Goal: Transaction & Acquisition: Obtain resource

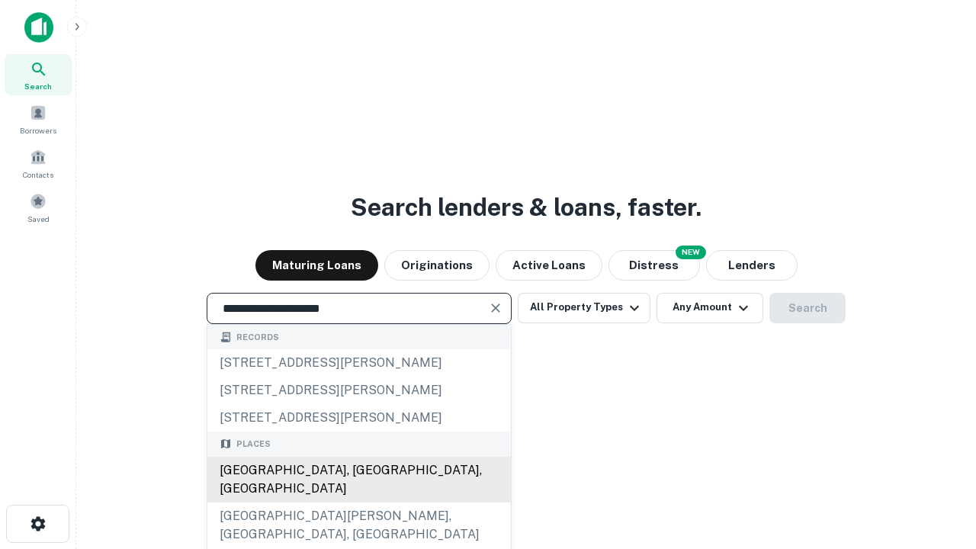
click at [358, 503] on div "[GEOGRAPHIC_DATA], [GEOGRAPHIC_DATA], [GEOGRAPHIC_DATA]" at bounding box center [359, 480] width 304 height 46
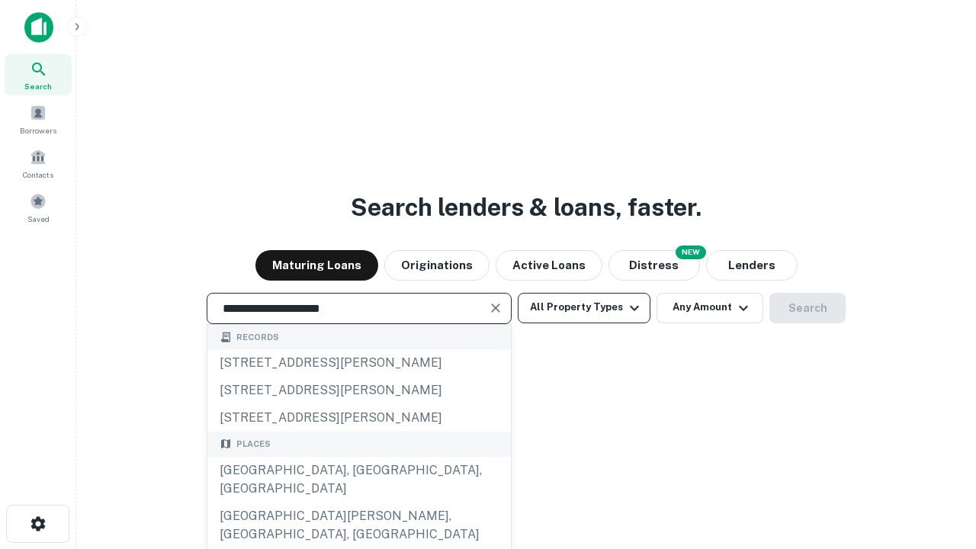
type input "**********"
click at [584, 307] on button "All Property Types" at bounding box center [584, 308] width 133 height 31
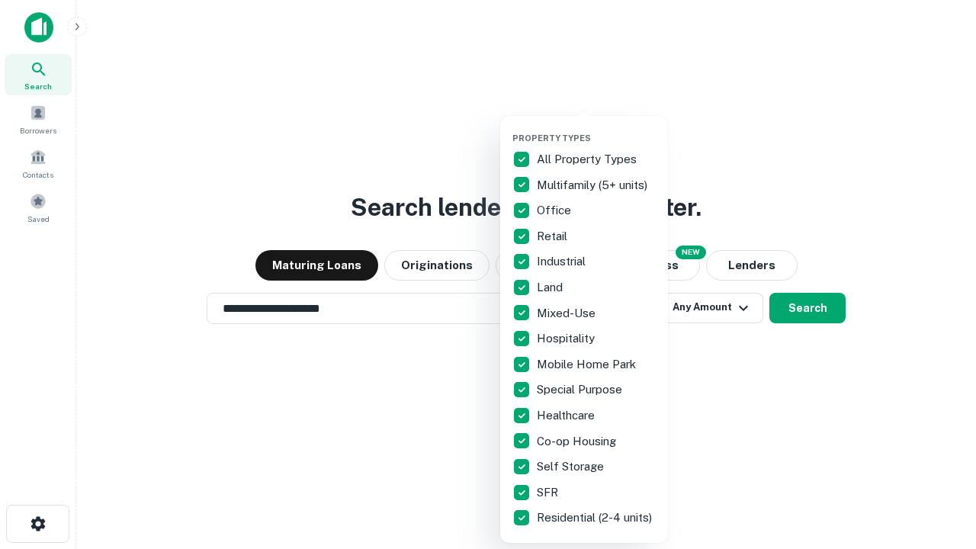
click at [596, 128] on button "button" at bounding box center [597, 128] width 168 height 1
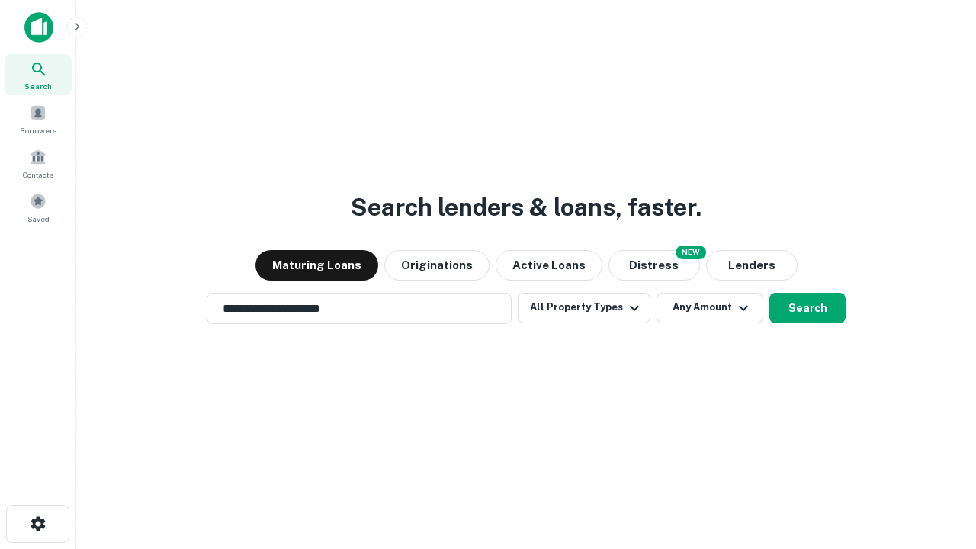
scroll to position [9, 184]
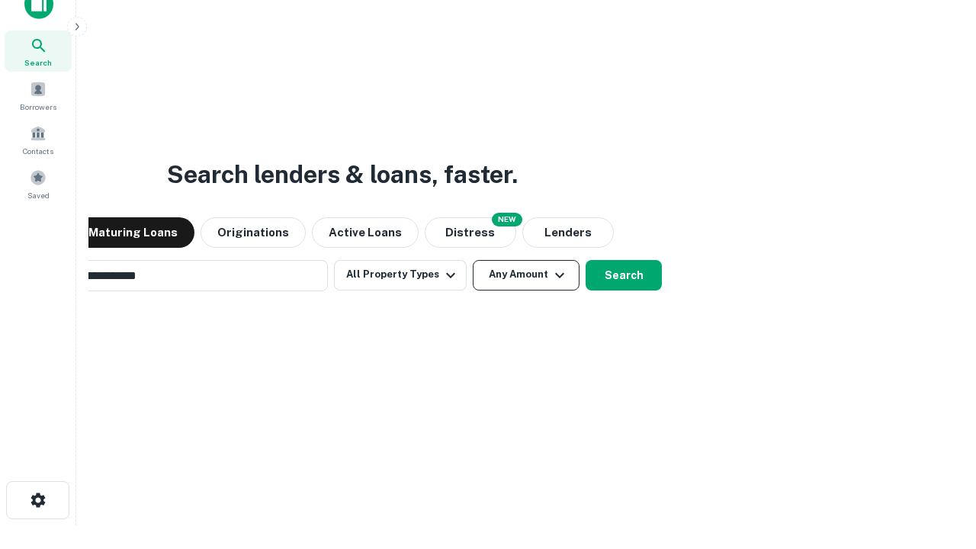
click at [473, 260] on button "Any Amount" at bounding box center [526, 275] width 107 height 31
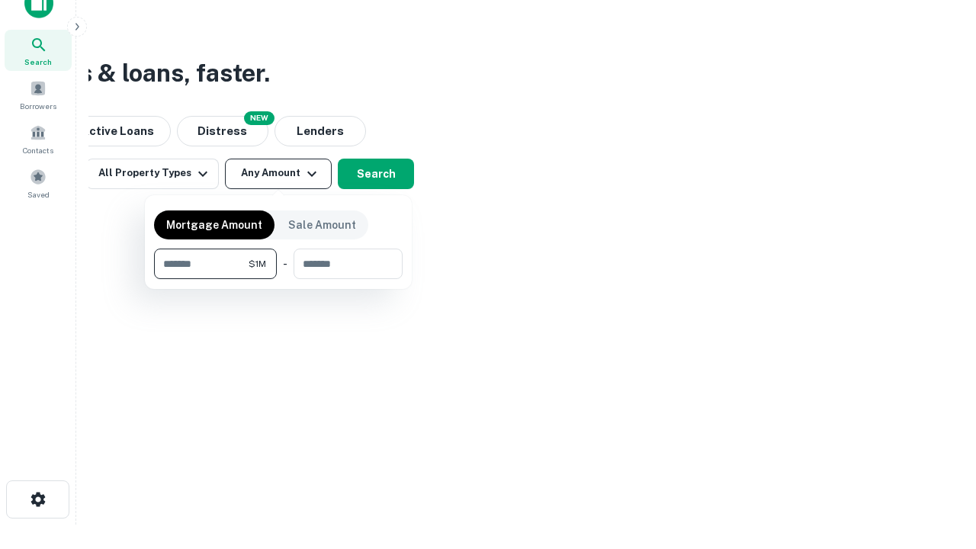
type input "*******"
click at [278, 279] on button "button" at bounding box center [278, 279] width 249 height 1
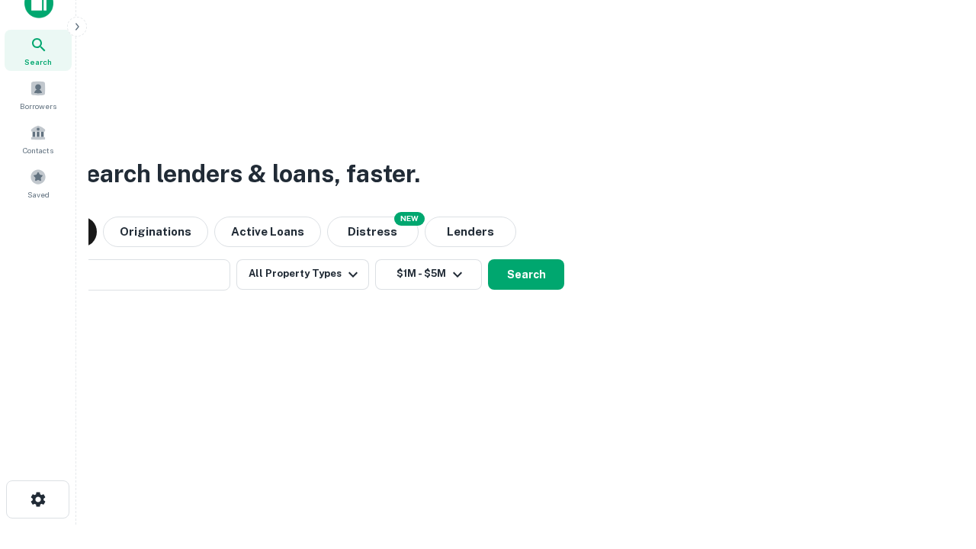
scroll to position [24, 0]
click at [488, 260] on button "Search" at bounding box center [526, 275] width 76 height 31
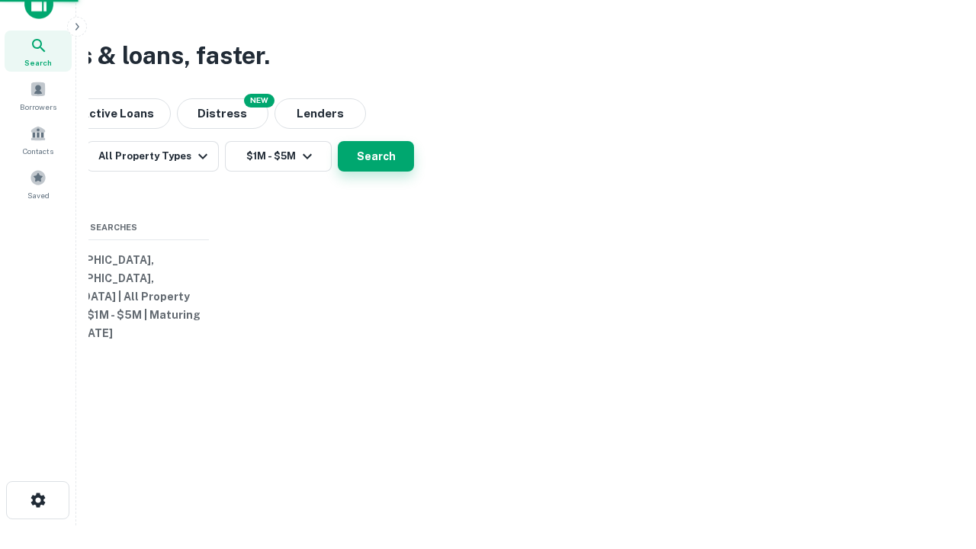
scroll to position [24, 0]
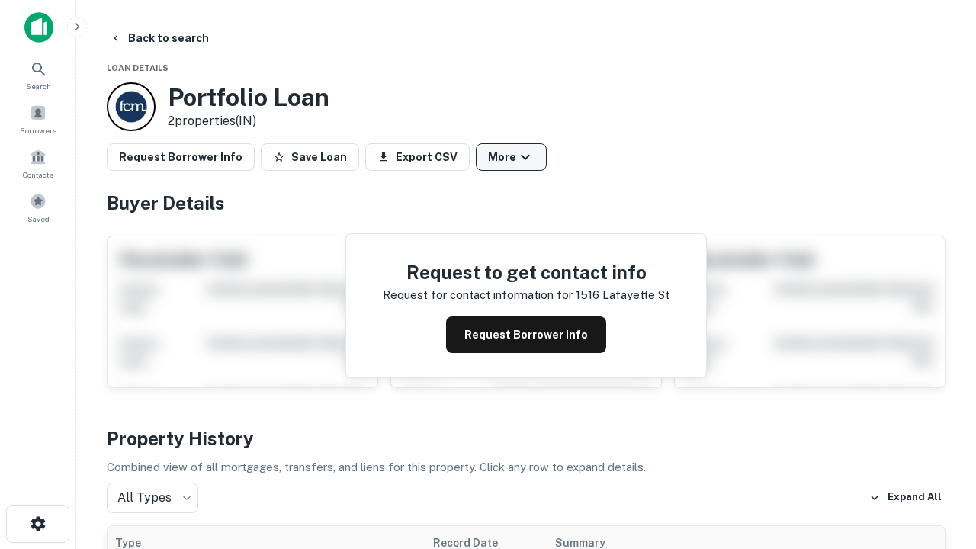
click at [511, 157] on button "More" at bounding box center [511, 156] width 71 height 27
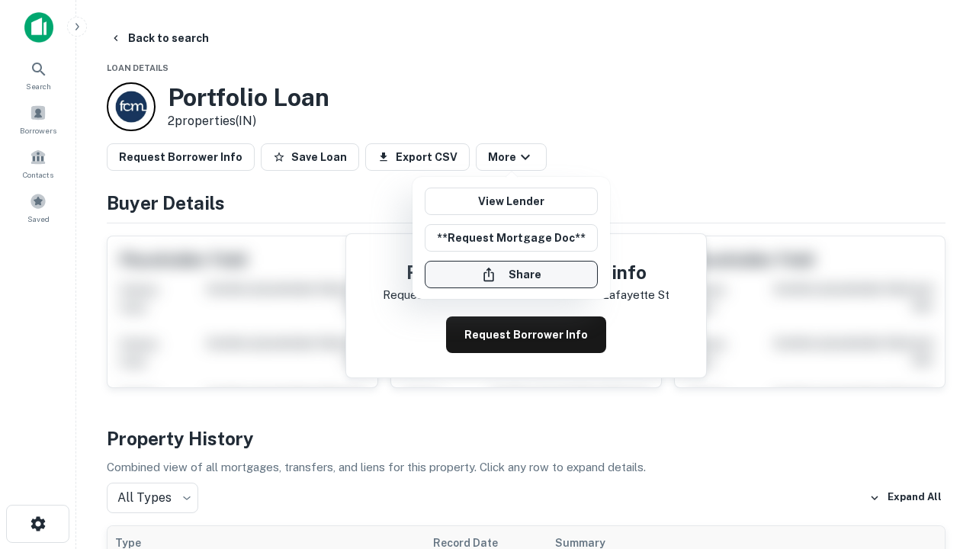
click at [511, 275] on button "Share" at bounding box center [511, 274] width 173 height 27
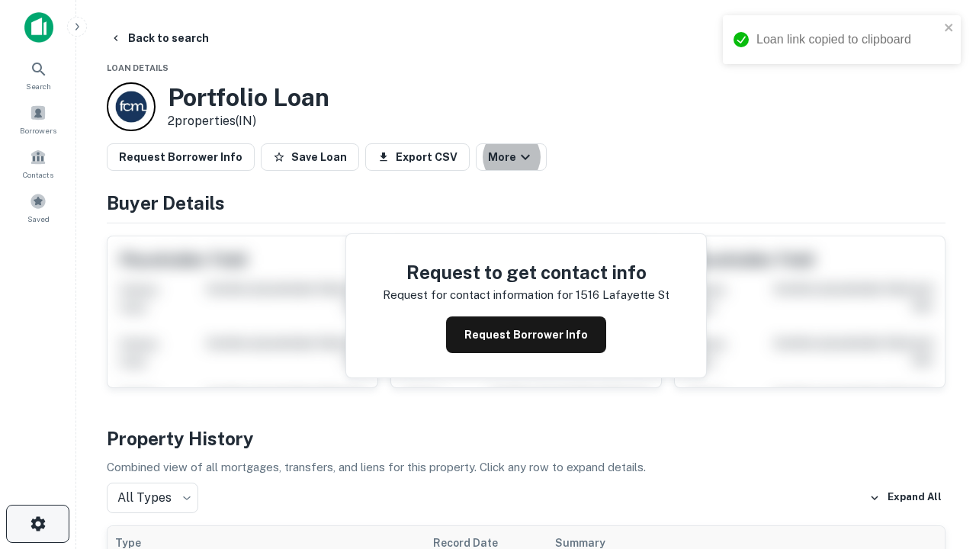
click at [37, 524] on icon "button" at bounding box center [38, 524] width 18 height 18
